Goal: Task Accomplishment & Management: Use online tool/utility

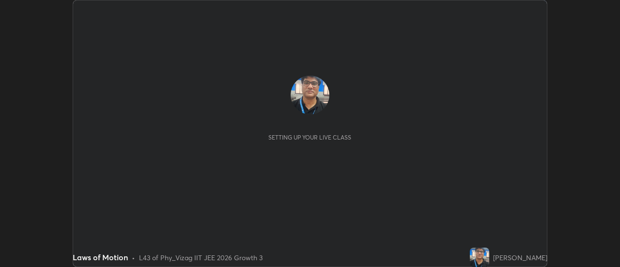
scroll to position [267, 619]
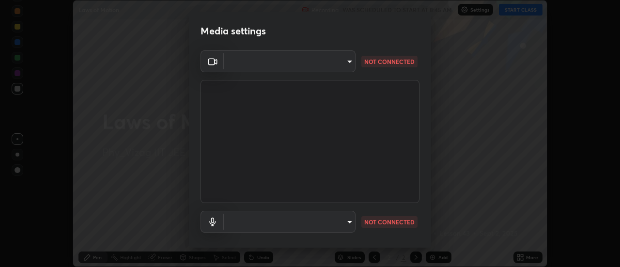
type input "a160d1f8b9ea6b96284e5021699d908bde422b674241d301862b99b2bba0666c"
type input "default"
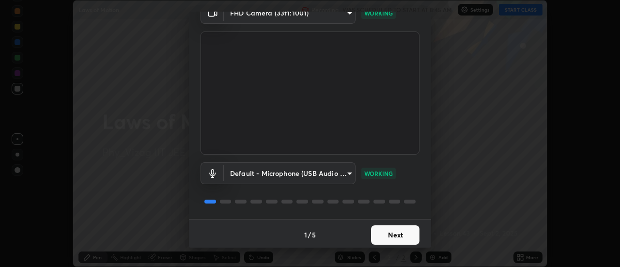
scroll to position [51, 0]
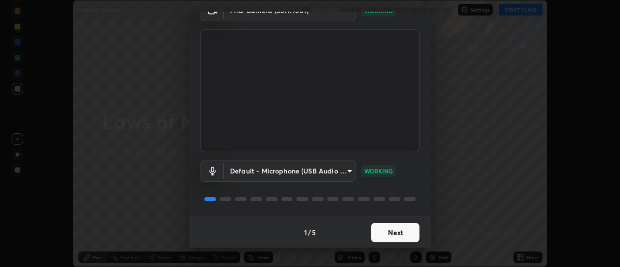
click at [380, 224] on button "Next" at bounding box center [395, 232] width 48 height 19
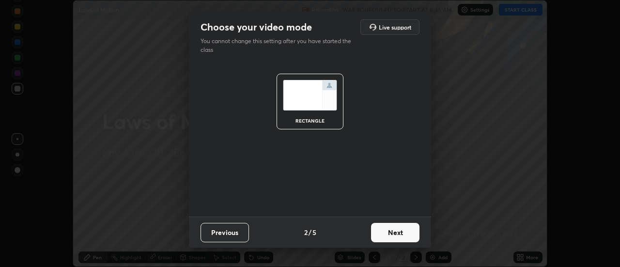
click at [384, 229] on button "Next" at bounding box center [395, 232] width 48 height 19
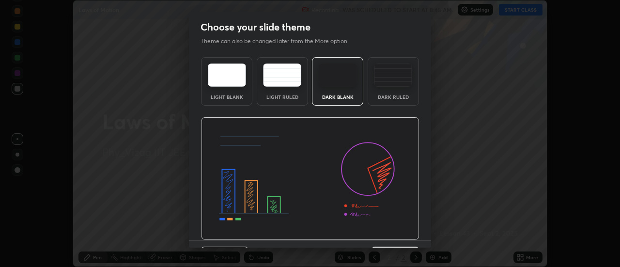
scroll to position [24, 0]
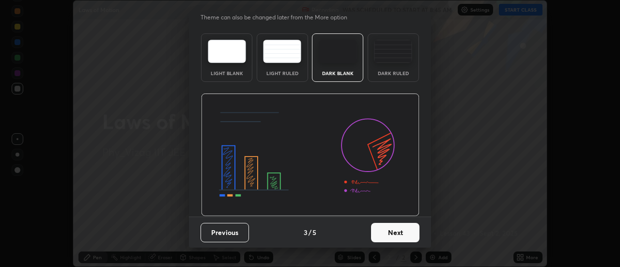
click at [385, 233] on button "Next" at bounding box center [395, 232] width 48 height 19
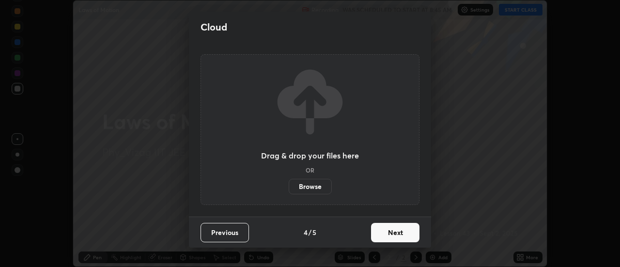
click at [380, 229] on button "Next" at bounding box center [395, 232] width 48 height 19
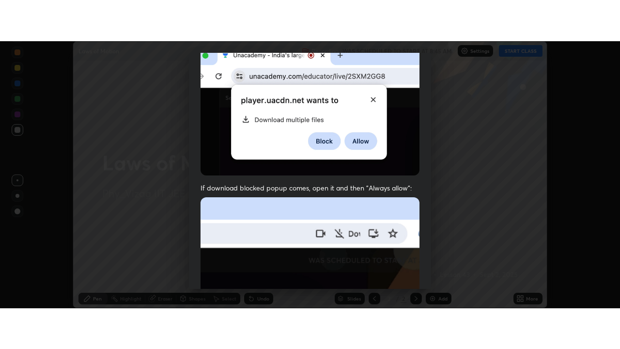
scroll to position [248, 0]
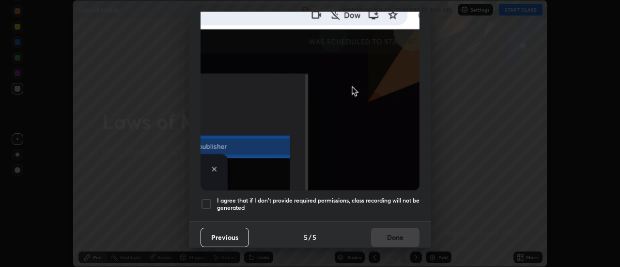
click at [209, 198] on div at bounding box center [207, 204] width 12 height 12
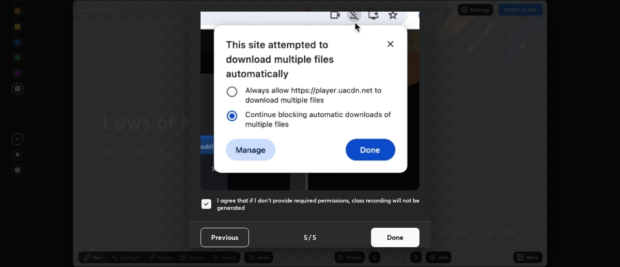
click at [384, 229] on button "Done" at bounding box center [395, 237] width 48 height 19
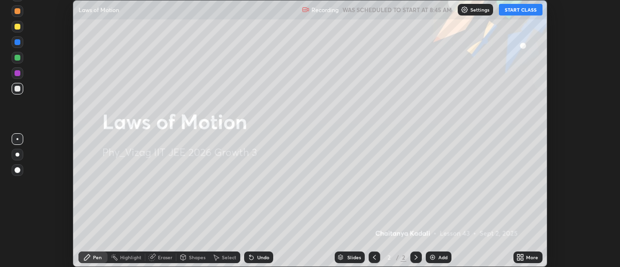
click at [520, 4] on button "START CLASS" at bounding box center [521, 10] width 44 height 12
click at [523, 256] on icon at bounding box center [522, 255] width 2 height 2
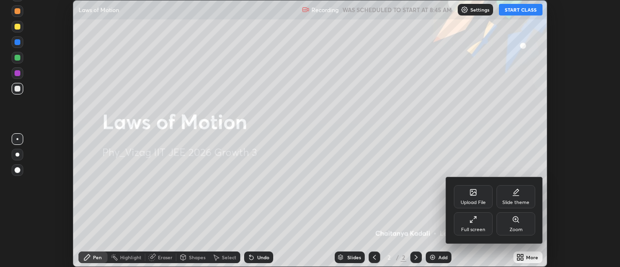
click at [473, 221] on icon at bounding box center [473, 220] width 8 height 8
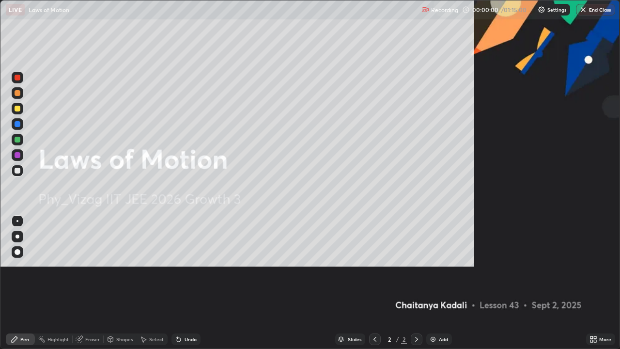
scroll to position [349, 620]
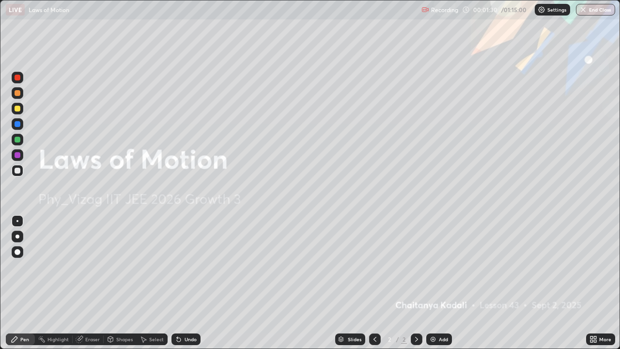
click at [435, 266] on img at bounding box center [433, 339] width 8 height 8
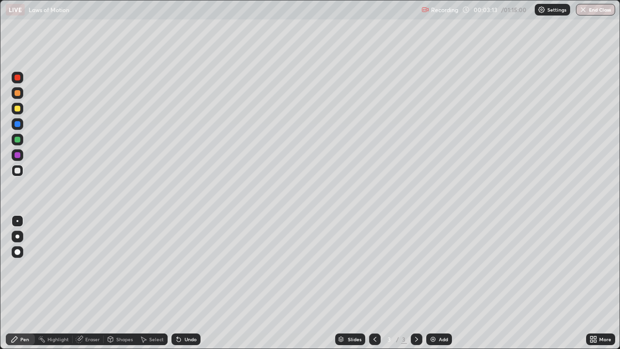
click at [16, 252] on div at bounding box center [18, 252] width 6 height 6
click at [186, 266] on div "Undo" at bounding box center [191, 339] width 12 height 5
click at [16, 108] on div at bounding box center [18, 109] width 6 height 6
click at [18, 125] on div at bounding box center [18, 124] width 6 height 6
click at [18, 110] on div at bounding box center [18, 109] width 6 height 6
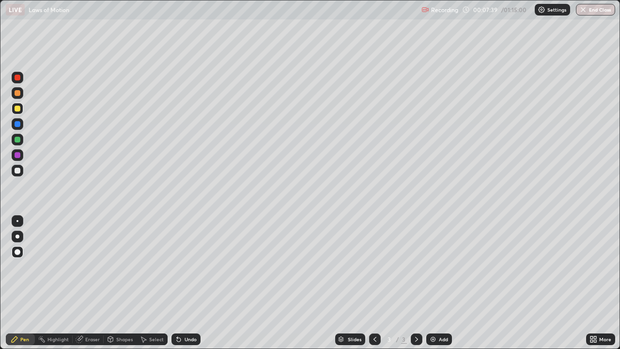
click at [18, 139] on div at bounding box center [18, 140] width 6 height 6
click at [183, 266] on div "Undo" at bounding box center [185, 339] width 29 height 12
click at [91, 266] on div "Eraser" at bounding box center [92, 339] width 15 height 5
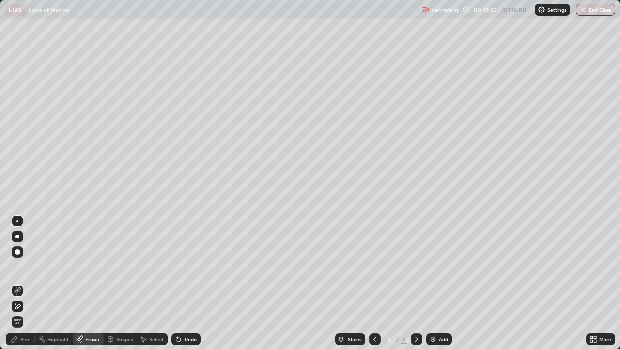
click at [42, 266] on rect at bounding box center [42, 340] width 5 height 5
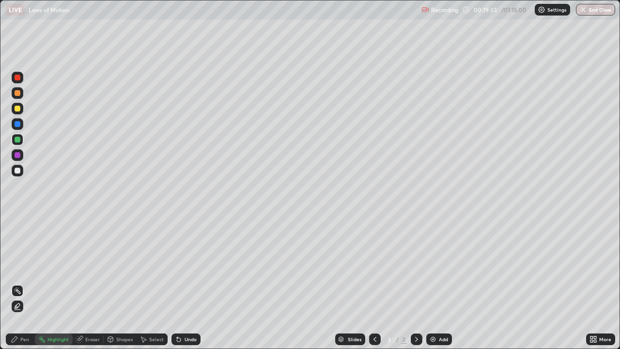
click at [26, 266] on div "Pen" at bounding box center [24, 339] width 9 height 5
click at [18, 170] on div at bounding box center [18, 171] width 6 height 6
click at [95, 266] on div "Eraser" at bounding box center [92, 339] width 15 height 5
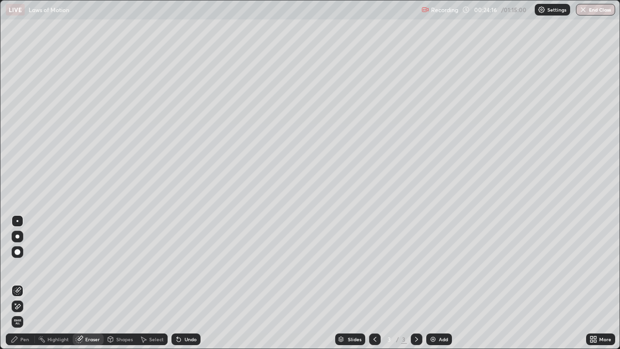
click at [28, 266] on div "Pen" at bounding box center [24, 339] width 9 height 5
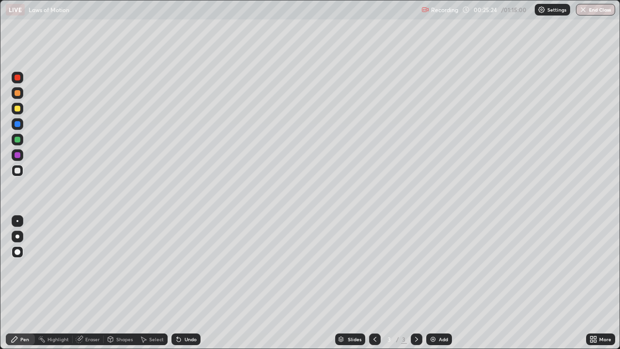
click at [91, 266] on div "Eraser" at bounding box center [92, 339] width 15 height 5
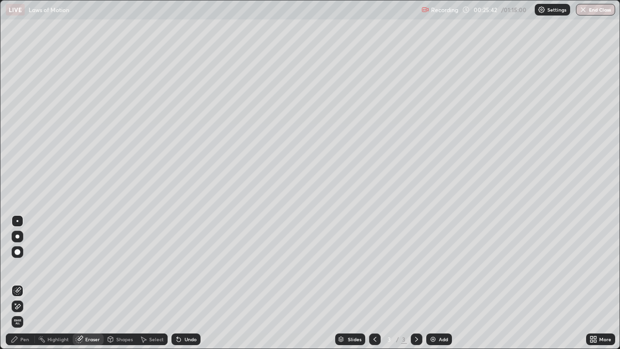
click at [28, 266] on div "Pen" at bounding box center [24, 339] width 9 height 5
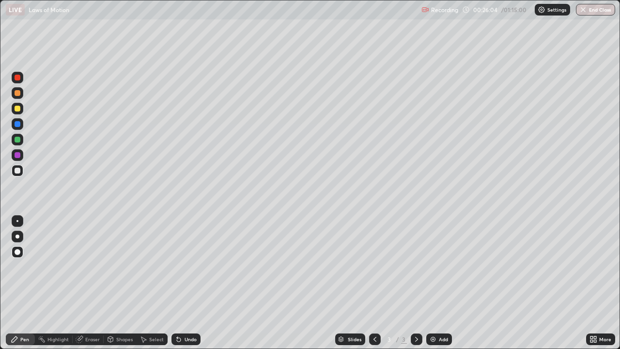
click at [184, 266] on div "Undo" at bounding box center [185, 339] width 29 height 12
click at [185, 266] on div "Undo" at bounding box center [191, 339] width 12 height 5
click at [188, 266] on div "Undo" at bounding box center [191, 339] width 12 height 5
click at [190, 266] on div "Undo" at bounding box center [191, 339] width 12 height 5
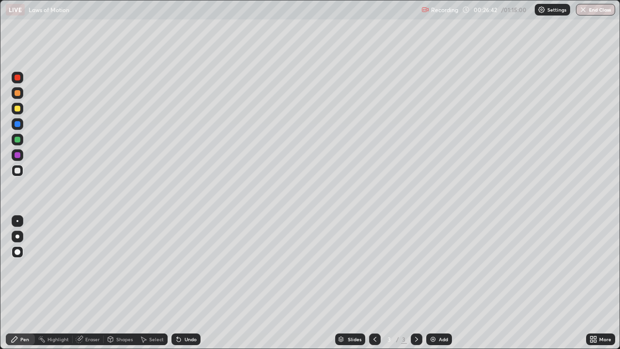
click at [20, 155] on div at bounding box center [18, 155] width 6 height 6
click at [18, 171] on div at bounding box center [18, 171] width 6 height 6
click at [17, 253] on div at bounding box center [18, 252] width 6 height 6
click at [440, 266] on div "Add" at bounding box center [439, 339] width 26 height 12
click at [374, 266] on icon at bounding box center [375, 339] width 8 height 8
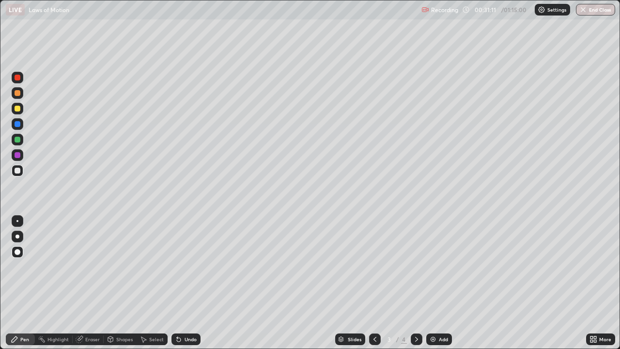
click at [415, 266] on icon at bounding box center [417, 339] width 8 height 8
click at [372, 266] on icon at bounding box center [375, 339] width 8 height 8
click at [415, 266] on icon at bounding box center [416, 339] width 3 height 5
click at [17, 169] on div at bounding box center [18, 171] width 6 height 6
click at [185, 266] on div "Undo" at bounding box center [191, 339] width 12 height 5
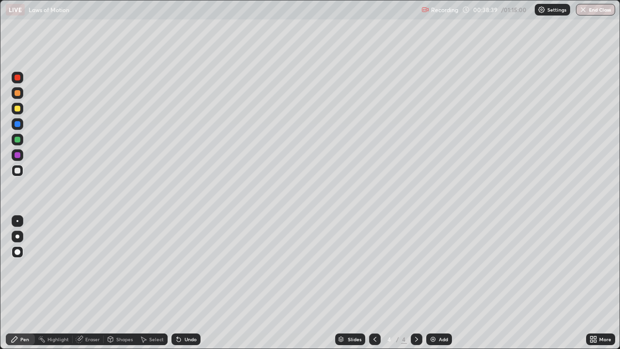
click at [15, 140] on div at bounding box center [18, 140] width 6 height 6
click at [187, 266] on div "Undo" at bounding box center [185, 339] width 29 height 12
click at [185, 266] on div "Undo" at bounding box center [191, 339] width 12 height 5
click at [18, 122] on div at bounding box center [18, 124] width 6 height 6
click at [16, 139] on div at bounding box center [18, 140] width 6 height 6
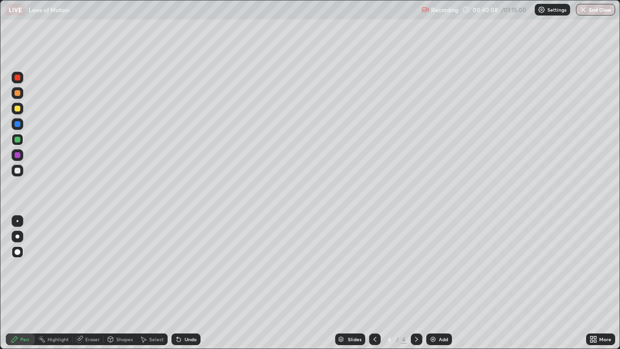
click at [15, 123] on div at bounding box center [18, 124] width 6 height 6
click at [177, 266] on icon at bounding box center [177, 337] width 1 height 1
click at [177, 266] on icon at bounding box center [179, 340] width 4 height 4
click at [175, 266] on icon at bounding box center [179, 339] width 8 height 8
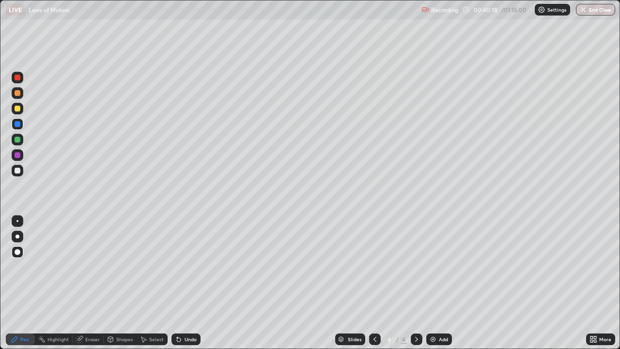
click at [177, 266] on icon at bounding box center [177, 337] width 1 height 1
click at [177, 266] on icon at bounding box center [179, 340] width 4 height 4
click at [16, 140] on div at bounding box center [18, 140] width 6 height 6
click at [90, 266] on div "Eraser" at bounding box center [92, 339] width 15 height 5
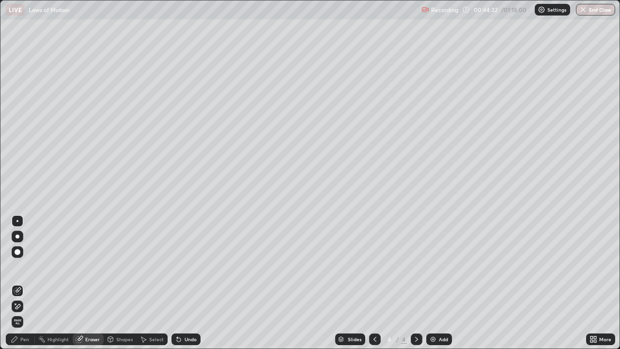
click at [26, 266] on div "Pen" at bounding box center [24, 339] width 9 height 5
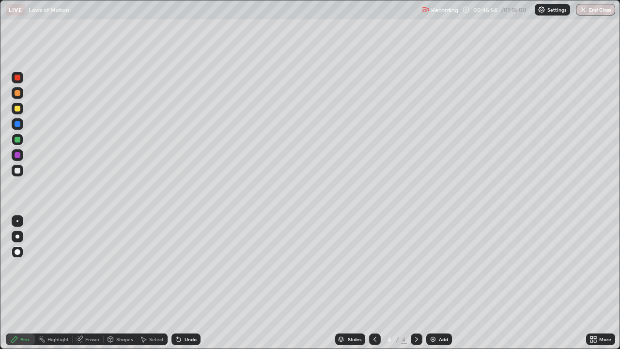
click at [17, 93] on div at bounding box center [18, 93] width 6 height 6
click at [19, 170] on div at bounding box center [18, 171] width 6 height 6
click at [441, 266] on div "Add" at bounding box center [443, 339] width 9 height 5
click at [190, 266] on div "Undo" at bounding box center [191, 339] width 12 height 5
click at [189, 266] on div "Undo" at bounding box center [191, 339] width 12 height 5
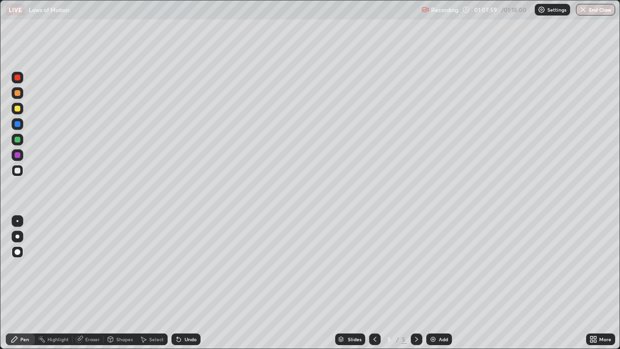
click at [187, 266] on div "Undo" at bounding box center [191, 339] width 12 height 5
click at [186, 266] on div "Undo" at bounding box center [191, 339] width 12 height 5
click at [599, 12] on button "End Class" at bounding box center [596, 10] width 38 height 12
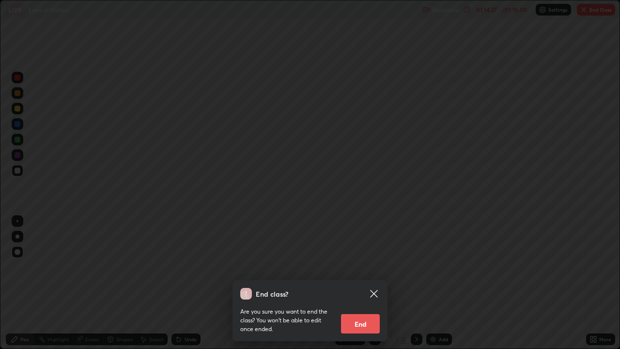
click at [364, 266] on button "End" at bounding box center [360, 323] width 39 height 19
